Goal: Navigation & Orientation: Find specific page/section

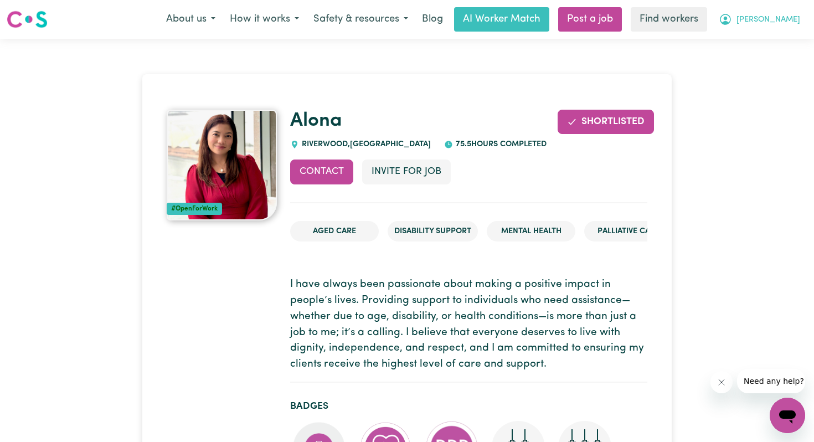
click at [786, 18] on span "[PERSON_NAME]" at bounding box center [768, 20] width 64 height 12
click at [761, 42] on link "My Dashboard" at bounding box center [762, 43] width 87 height 21
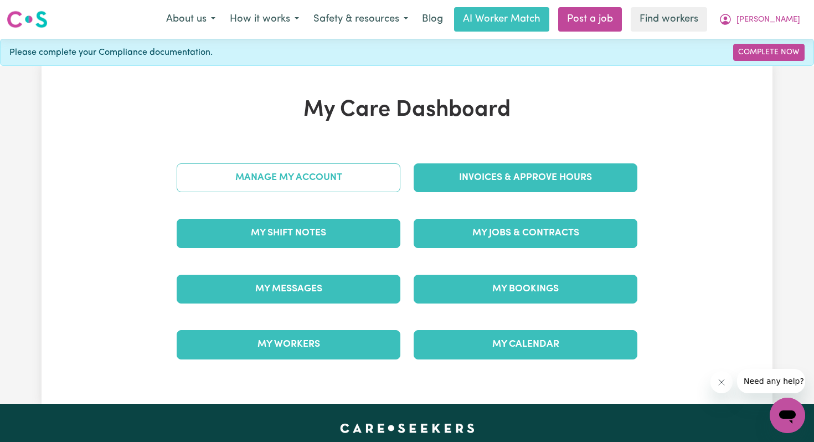
click at [318, 175] on link "Manage My Account" at bounding box center [289, 177] width 224 height 29
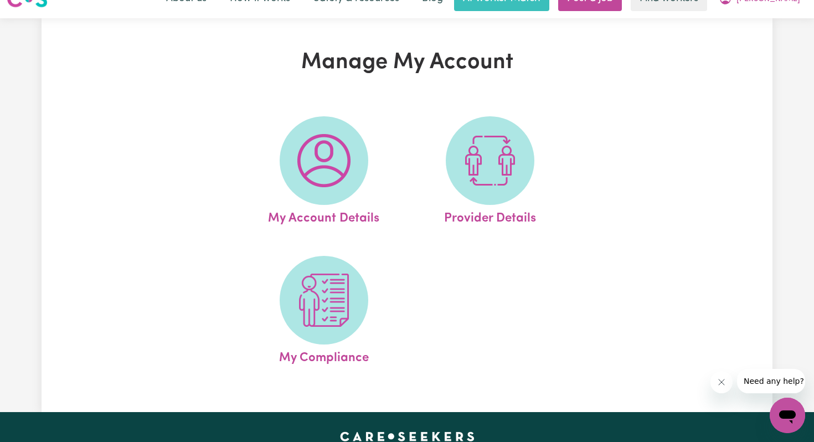
scroll to position [30, 0]
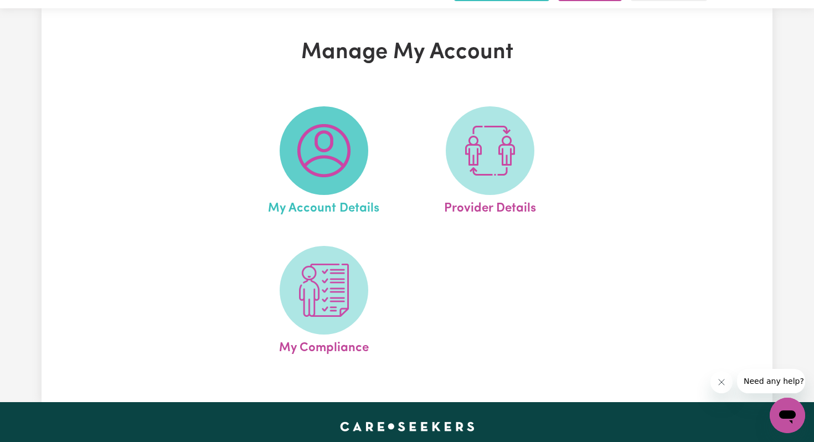
click at [327, 146] on img at bounding box center [323, 150] width 53 height 53
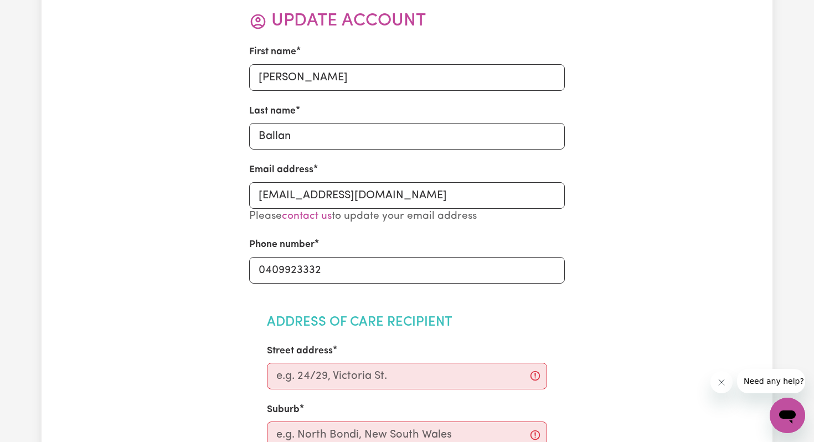
scroll to position [177, 0]
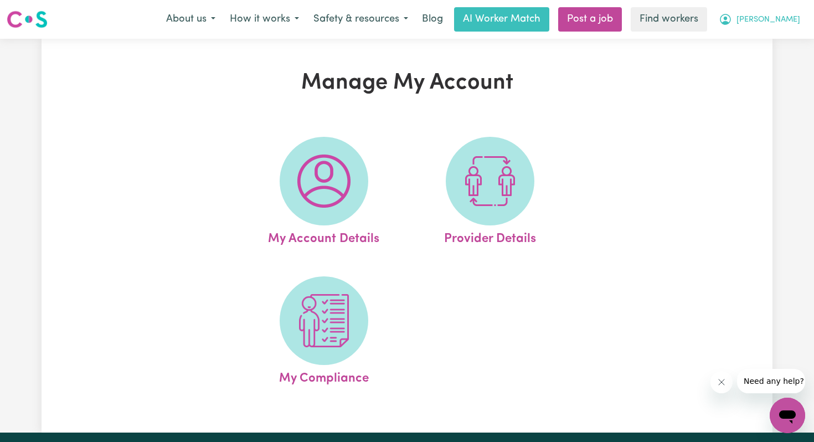
click at [775, 15] on span "[PERSON_NAME]" at bounding box center [768, 20] width 64 height 12
click at [580, 171] on div "My Account Details Provider Details My Compliance" at bounding box center [407, 262] width 406 height 279
click at [37, 19] on img at bounding box center [27, 19] width 41 height 20
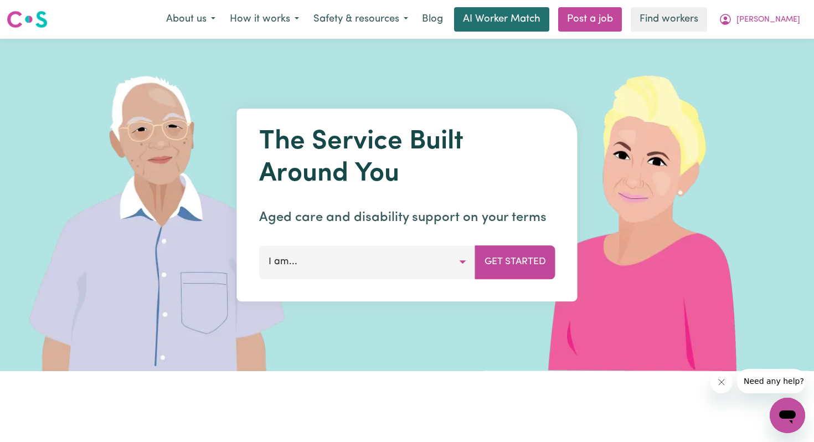
click at [517, 18] on link "AI Worker Match" at bounding box center [501, 19] width 95 height 24
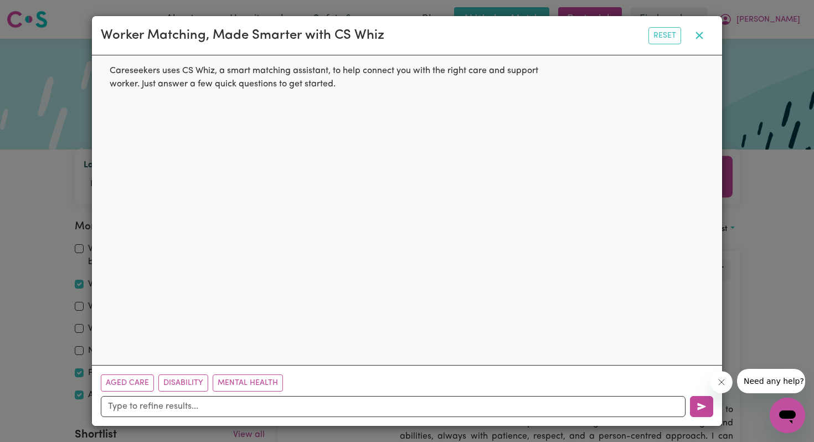
click at [699, 30] on icon "button" at bounding box center [699, 35] width 13 height 13
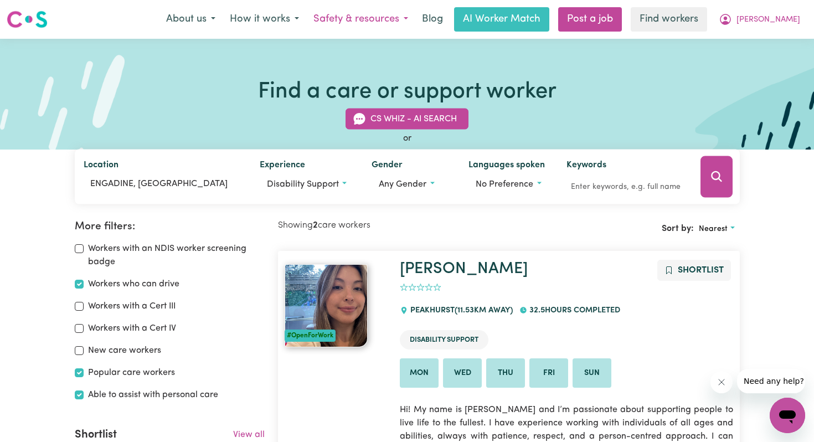
click at [410, 19] on button "Safety & resources" at bounding box center [360, 19] width 109 height 23
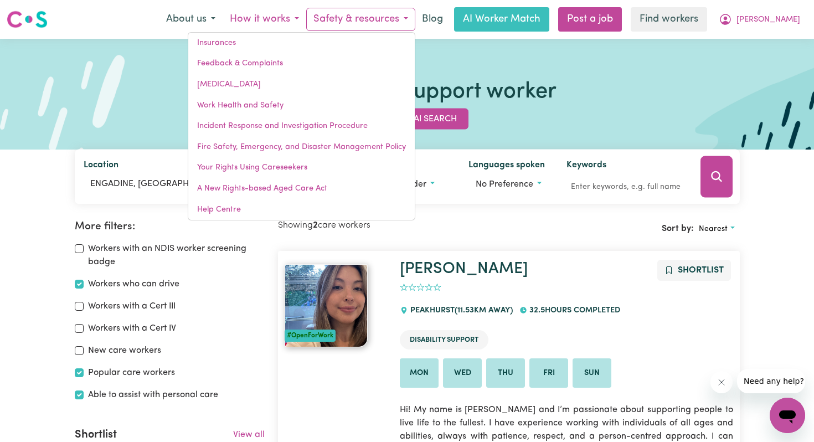
click at [304, 18] on button "How it works" at bounding box center [265, 19] width 84 height 23
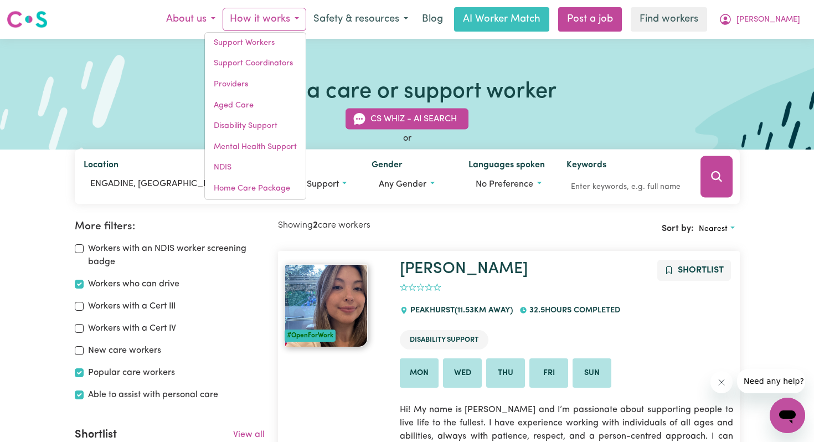
click at [220, 20] on button "About us" at bounding box center [191, 19] width 64 height 23
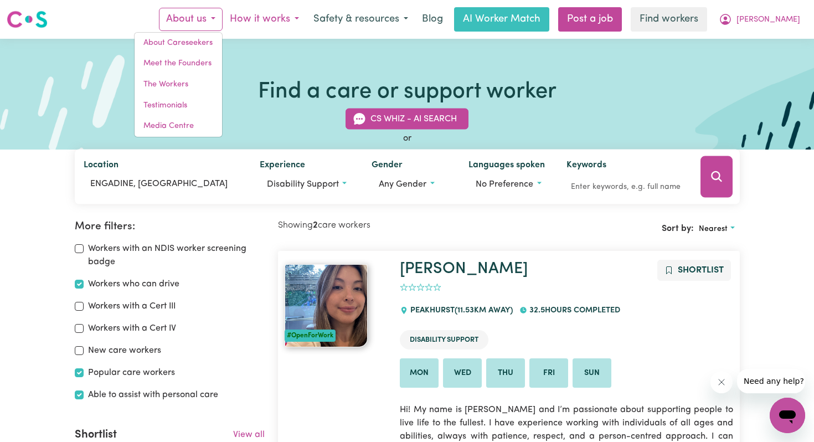
click at [299, 19] on button "How it works" at bounding box center [265, 19] width 84 height 23
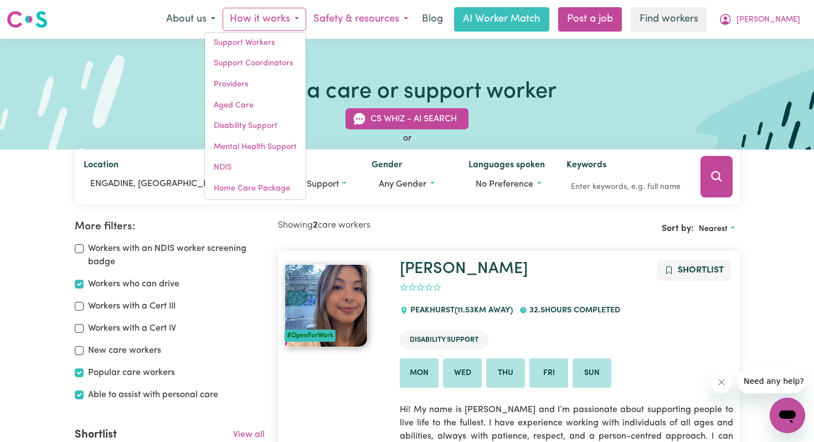
click at [386, 20] on button "Safety & resources" at bounding box center [360, 19] width 109 height 23
